Goal: Task Accomplishment & Management: Complete application form

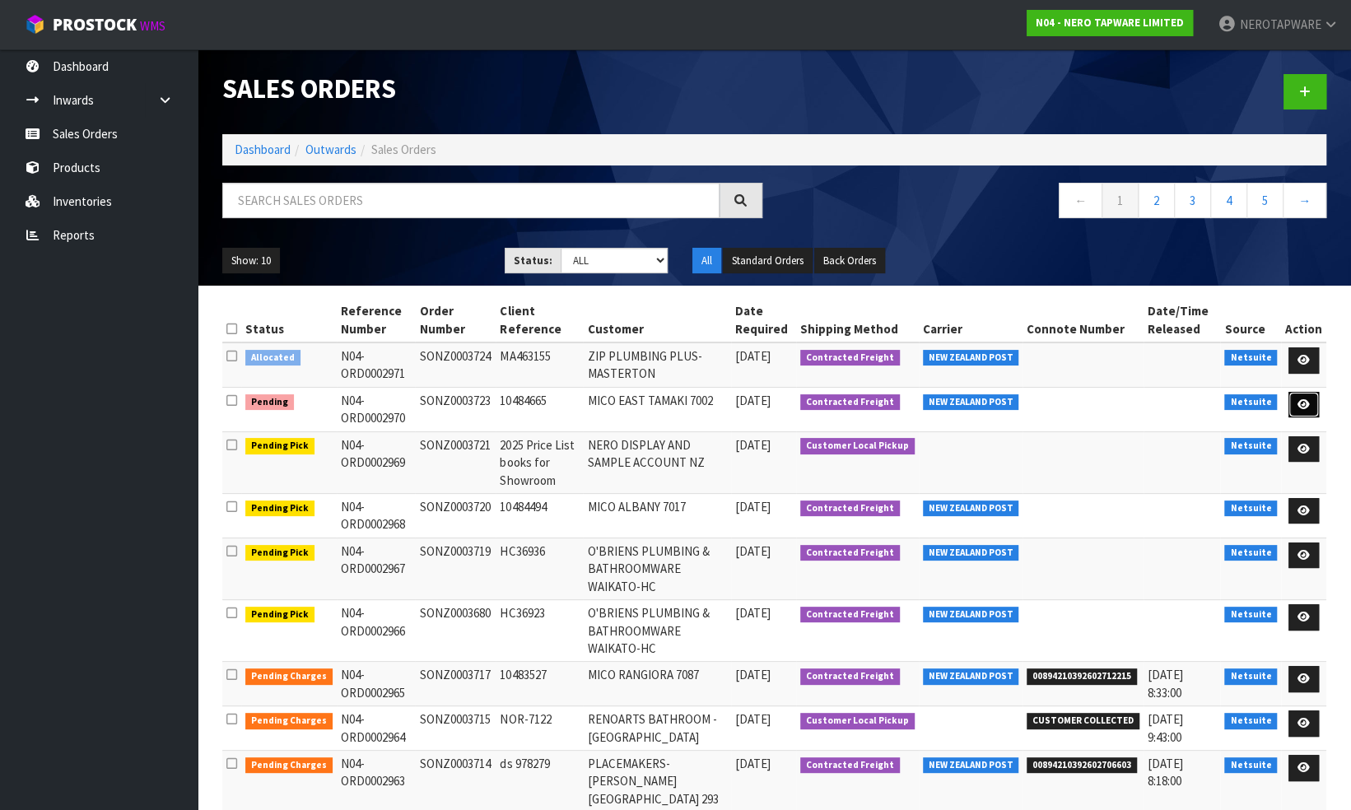
click at [1306, 403] on icon at bounding box center [1304, 404] width 12 height 11
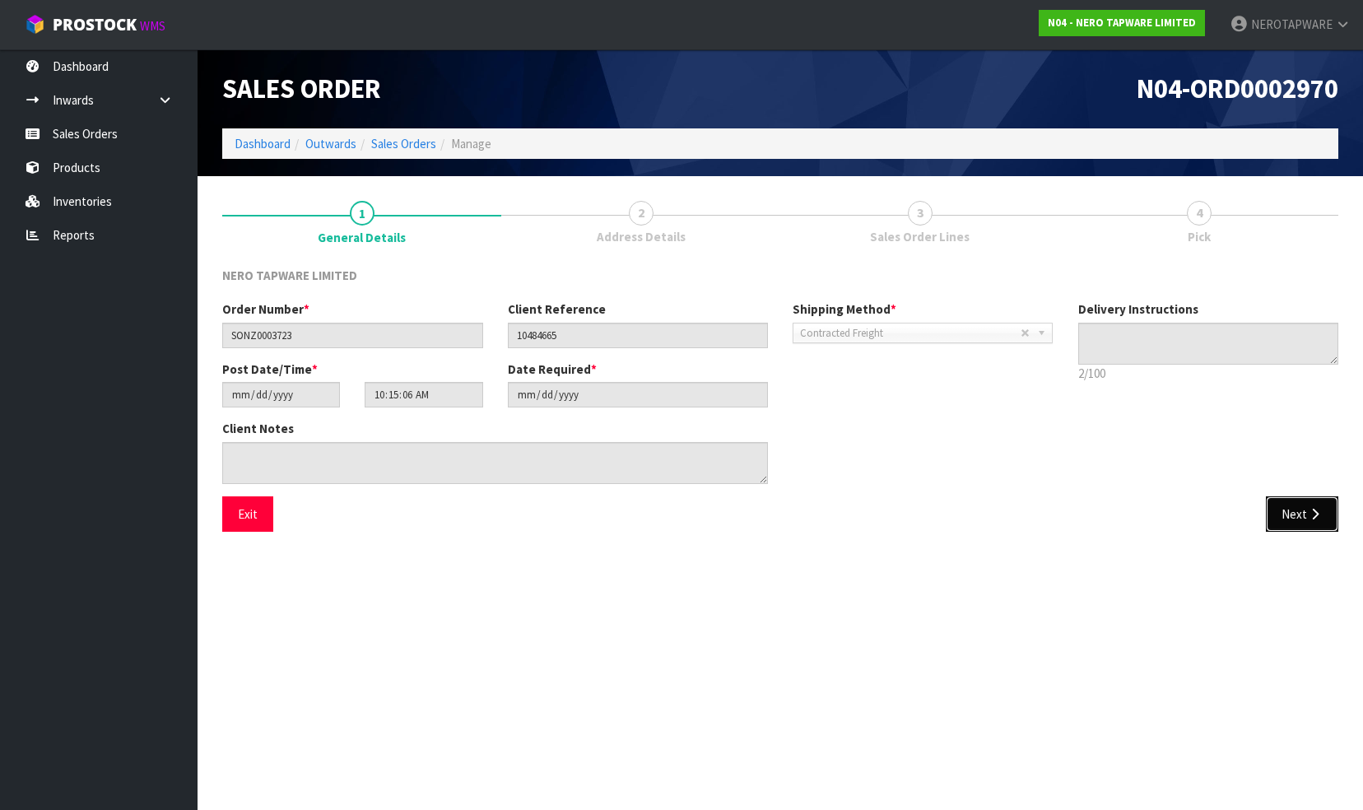
click at [1285, 512] on button "Next" at bounding box center [1302, 513] width 72 height 35
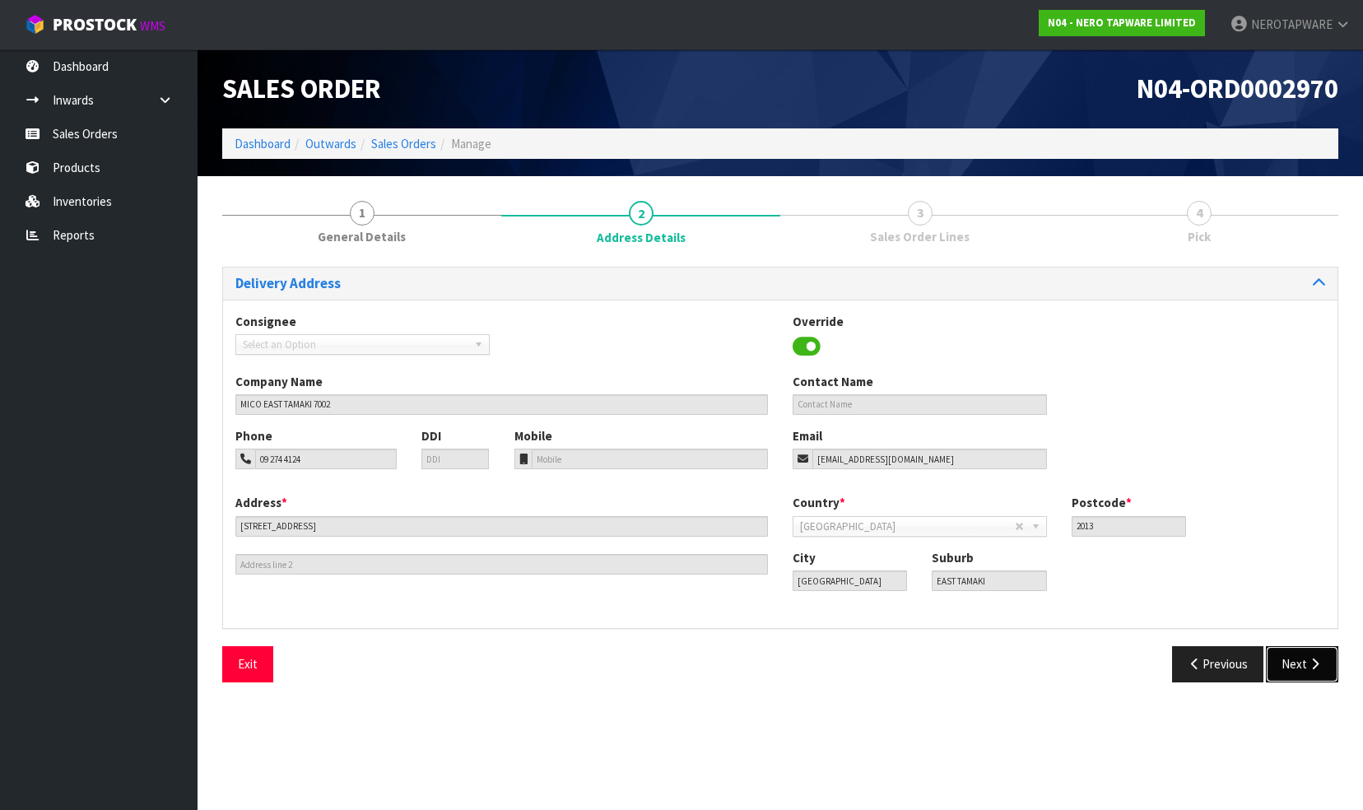
click at [1294, 666] on button "Next" at bounding box center [1302, 663] width 72 height 35
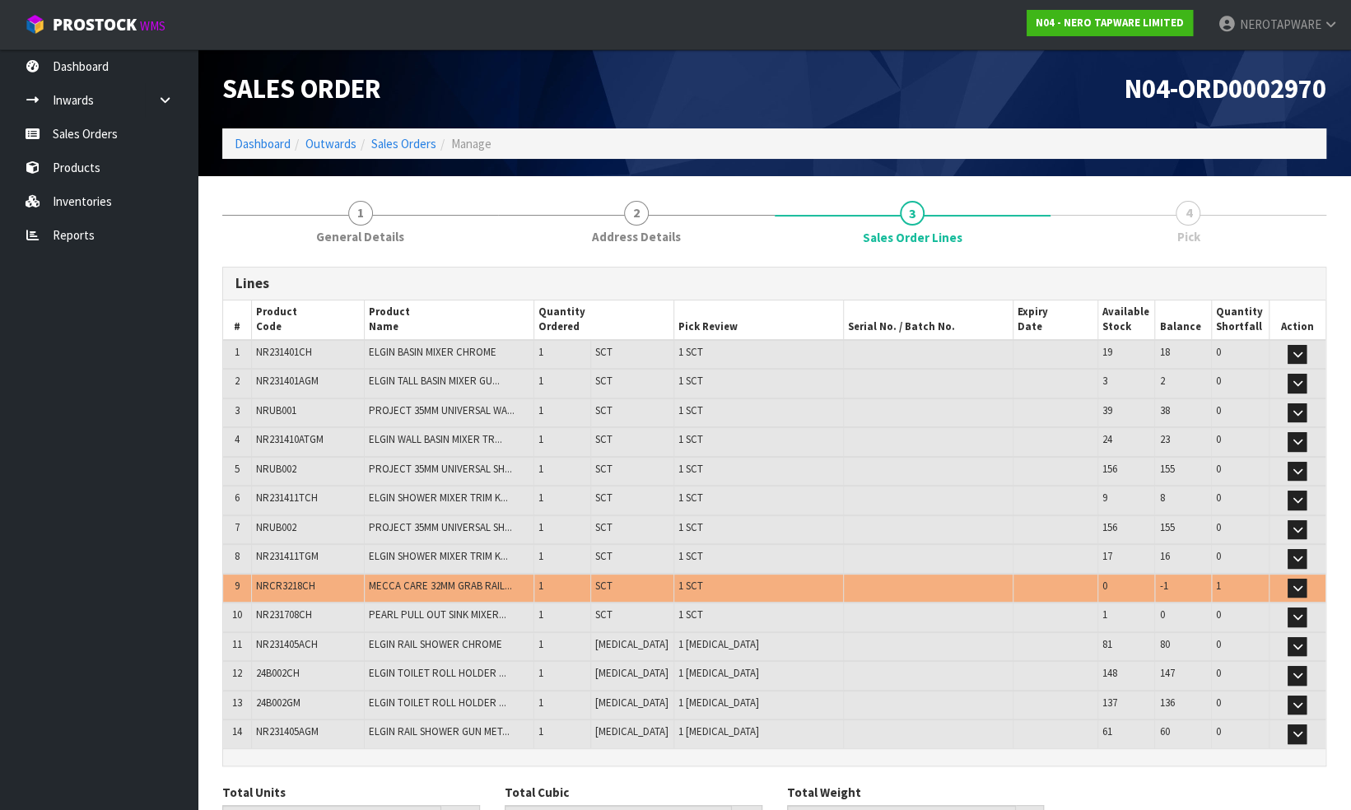
click at [284, 580] on span "NRCR3218CH" at bounding box center [285, 586] width 59 height 14
copy span "NRCR3218CH"
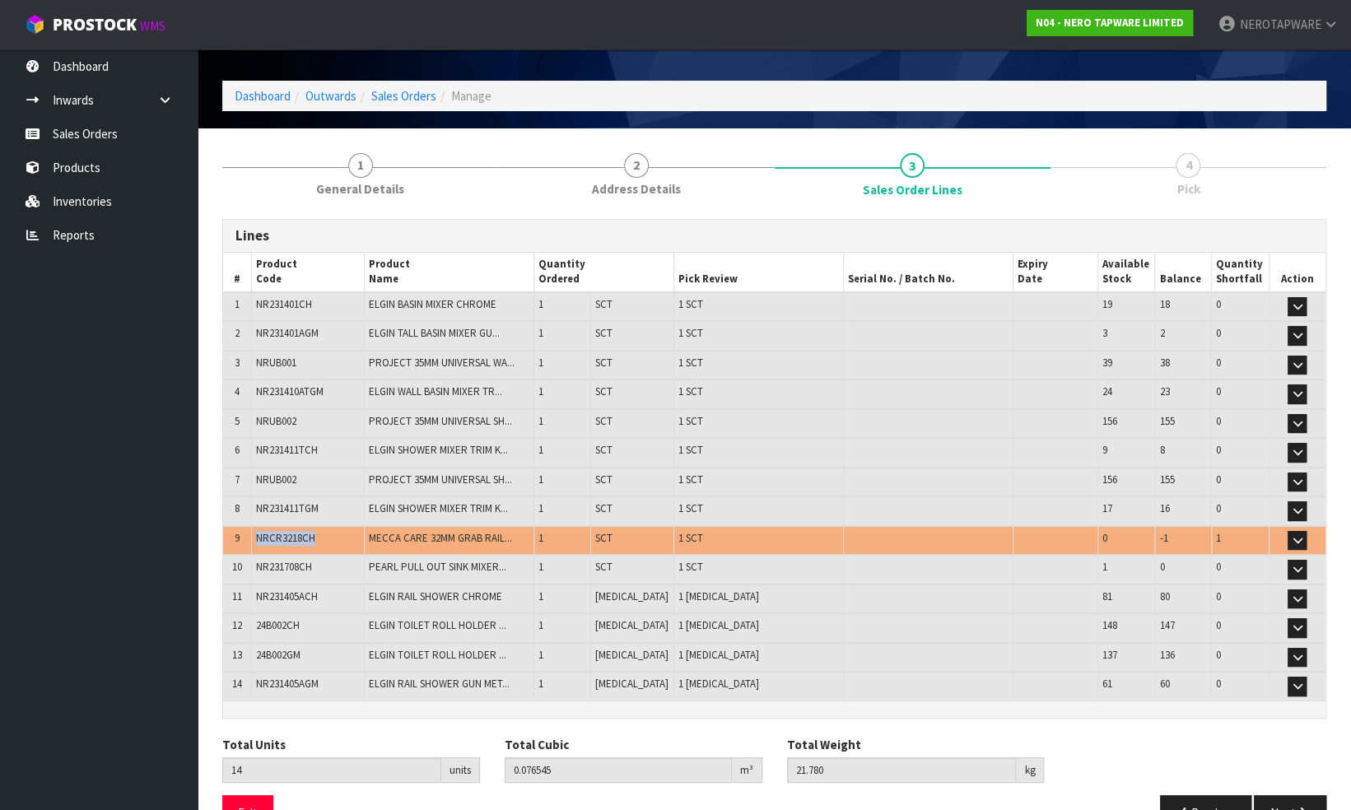
scroll to position [84, 0]
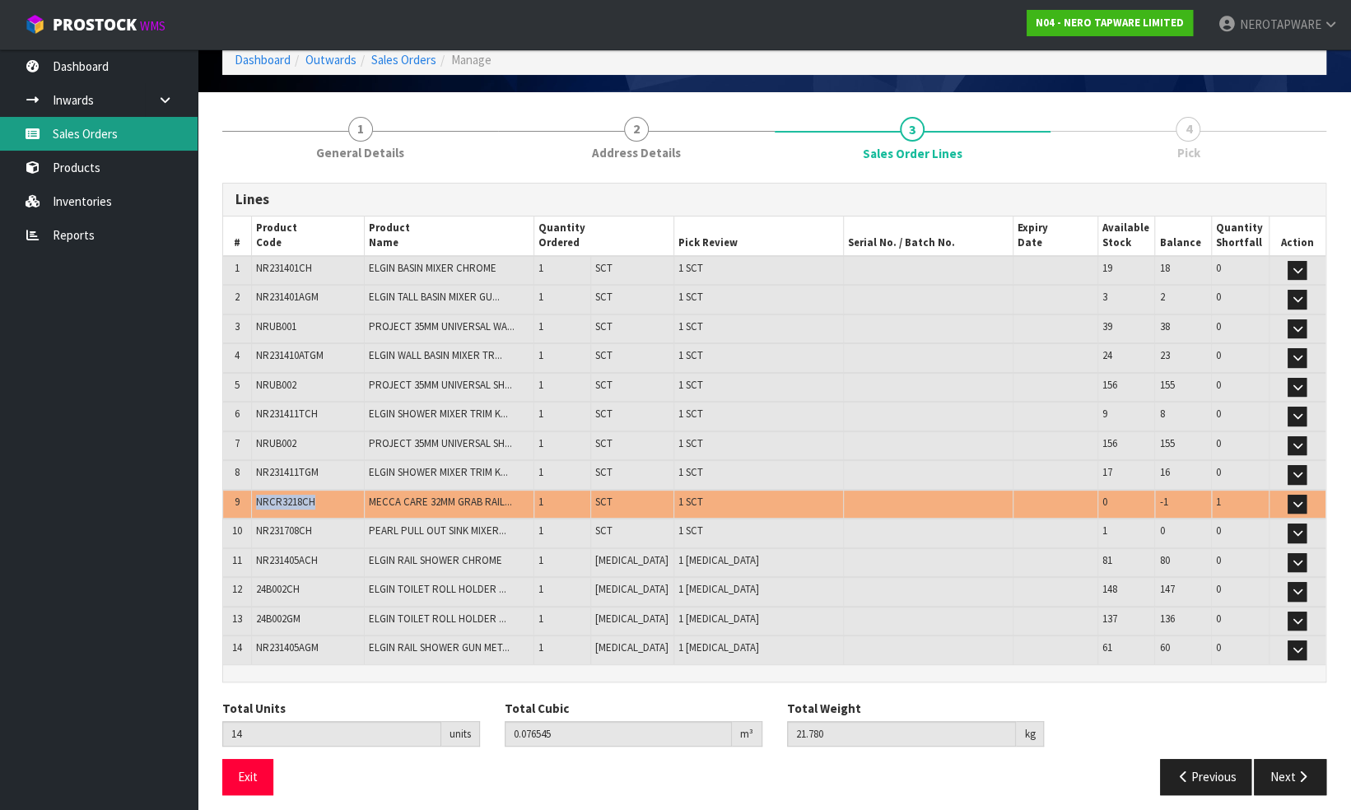
click at [99, 138] on link "Sales Orders" at bounding box center [99, 134] width 198 height 34
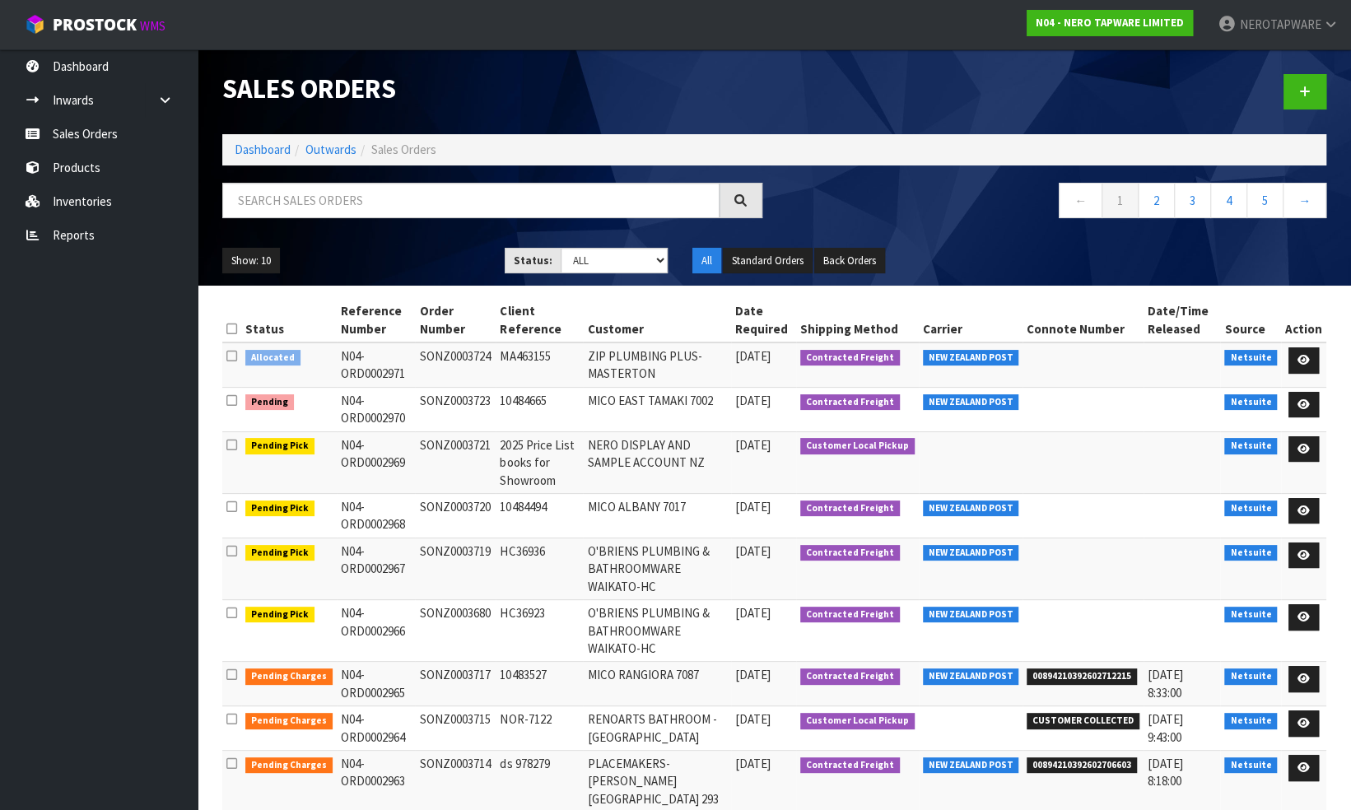
click at [436, 398] on td "SONZ0003723" at bounding box center [455, 409] width 81 height 44
copy td "SONZ0003723"
click at [1306, 403] on icon at bounding box center [1304, 404] width 12 height 11
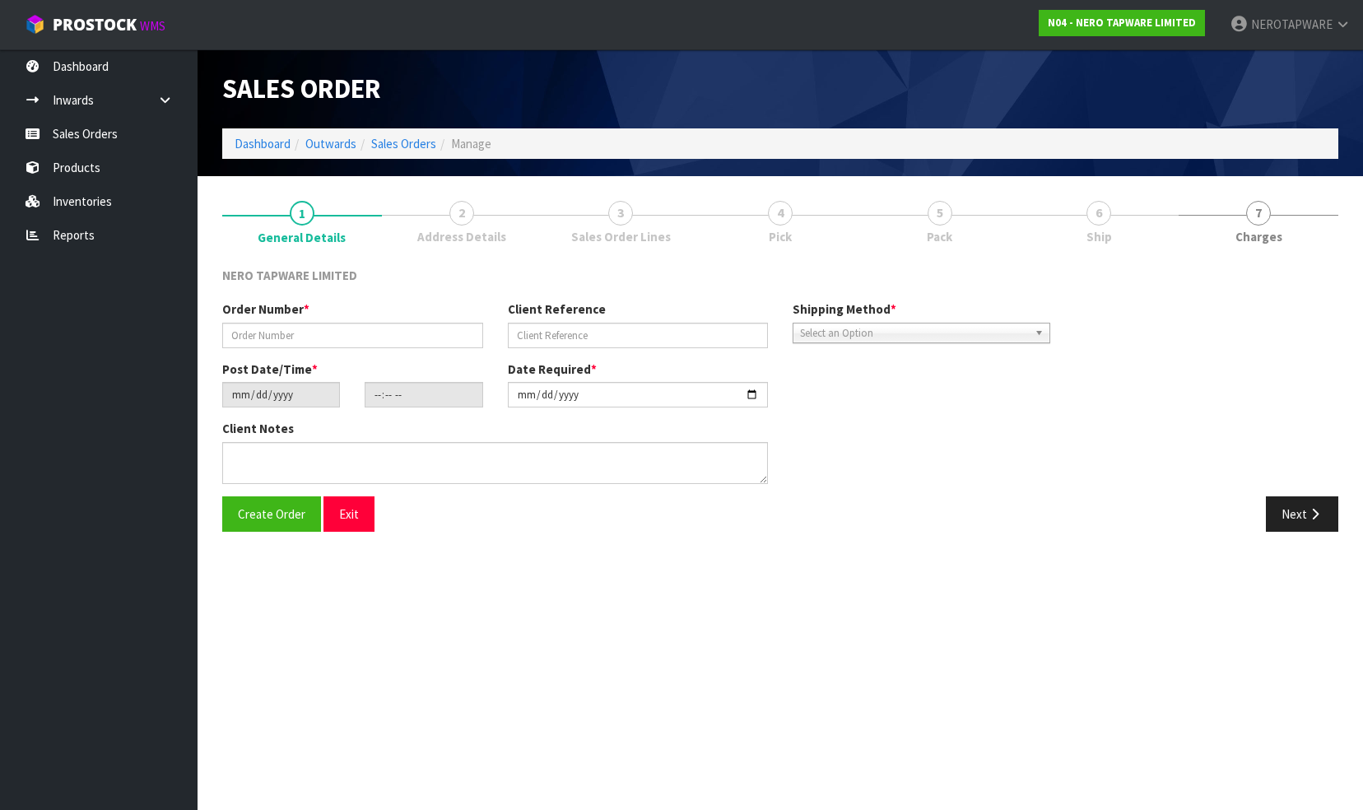
type input "SONZ0003723"
type input "10484665"
type input "[DATE]"
type input "10:15:06.000"
type input "[DATE]"
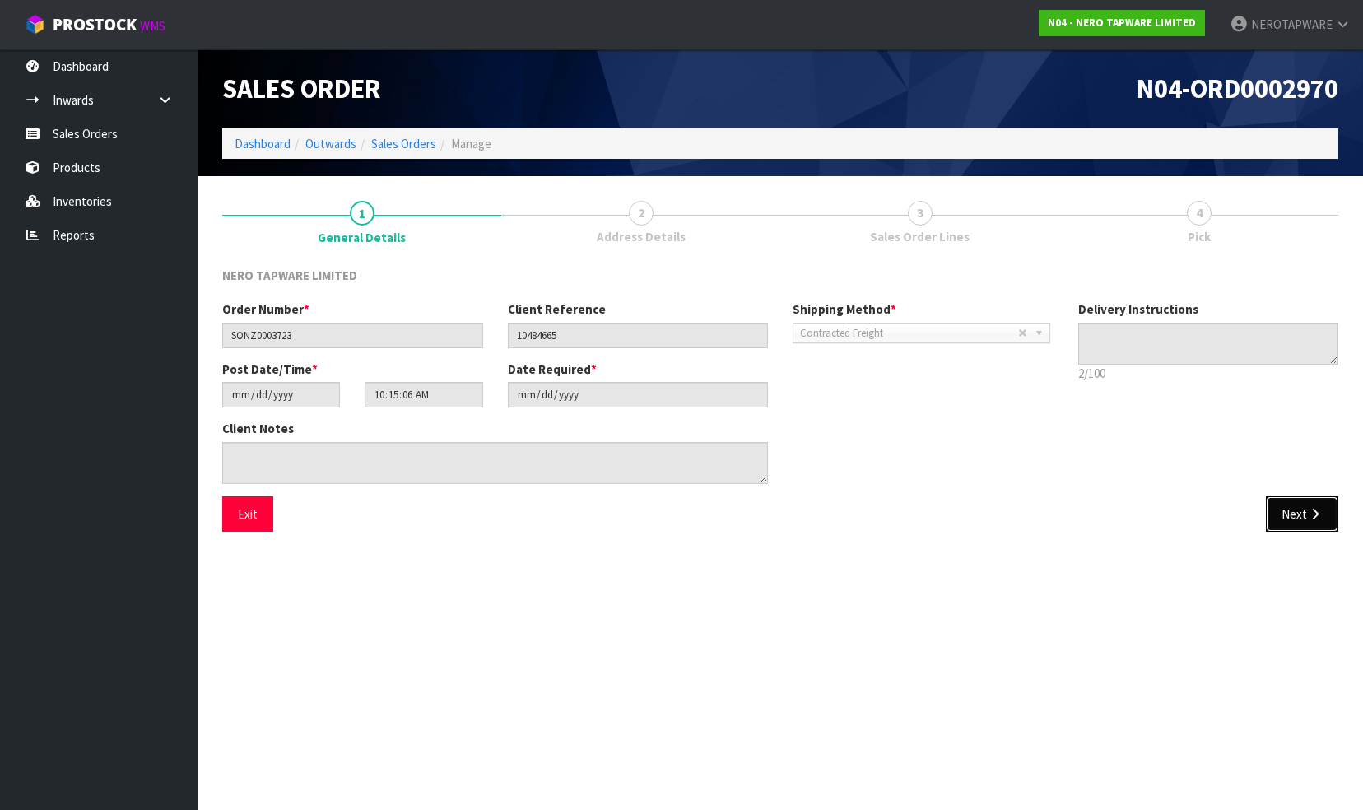
drag, startPoint x: 1294, startPoint y: 515, endPoint x: 1211, endPoint y: 518, distance: 83.2
click at [1294, 515] on button "Next" at bounding box center [1302, 513] width 72 height 35
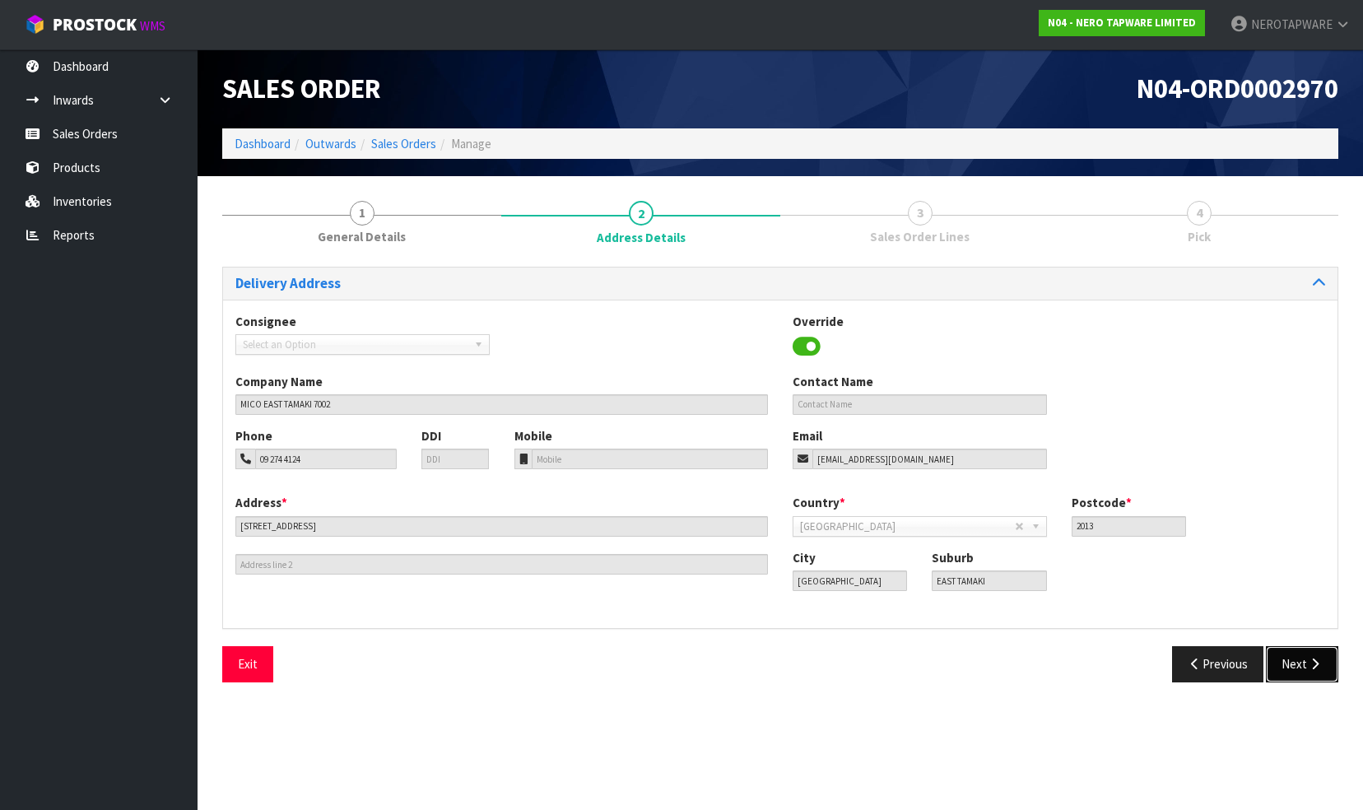
click at [1288, 663] on button "Next" at bounding box center [1302, 663] width 72 height 35
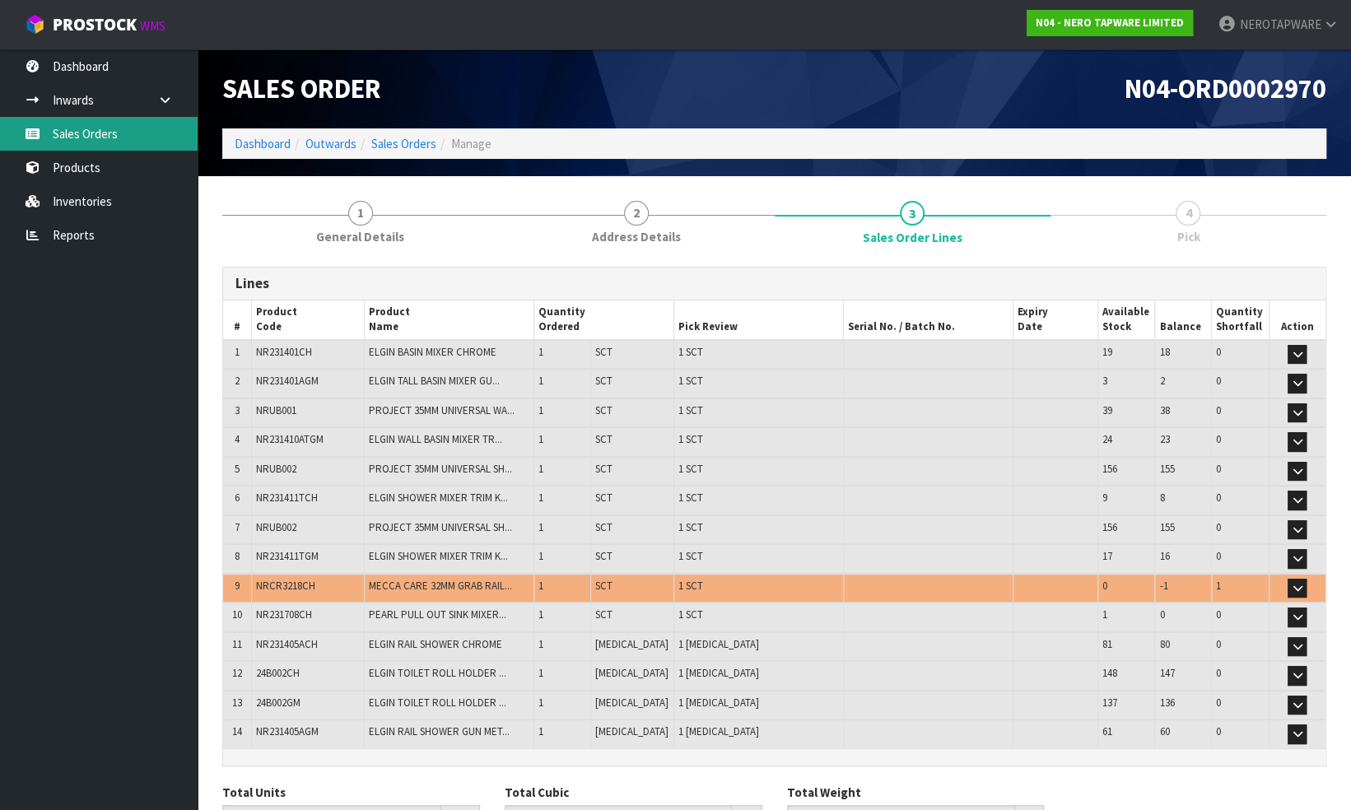
drag, startPoint x: 83, startPoint y: 136, endPoint x: 102, endPoint y: 142, distance: 19.8
click at [83, 136] on link "Sales Orders" at bounding box center [99, 134] width 198 height 34
